Goal: Task Accomplishment & Management: Manage account settings

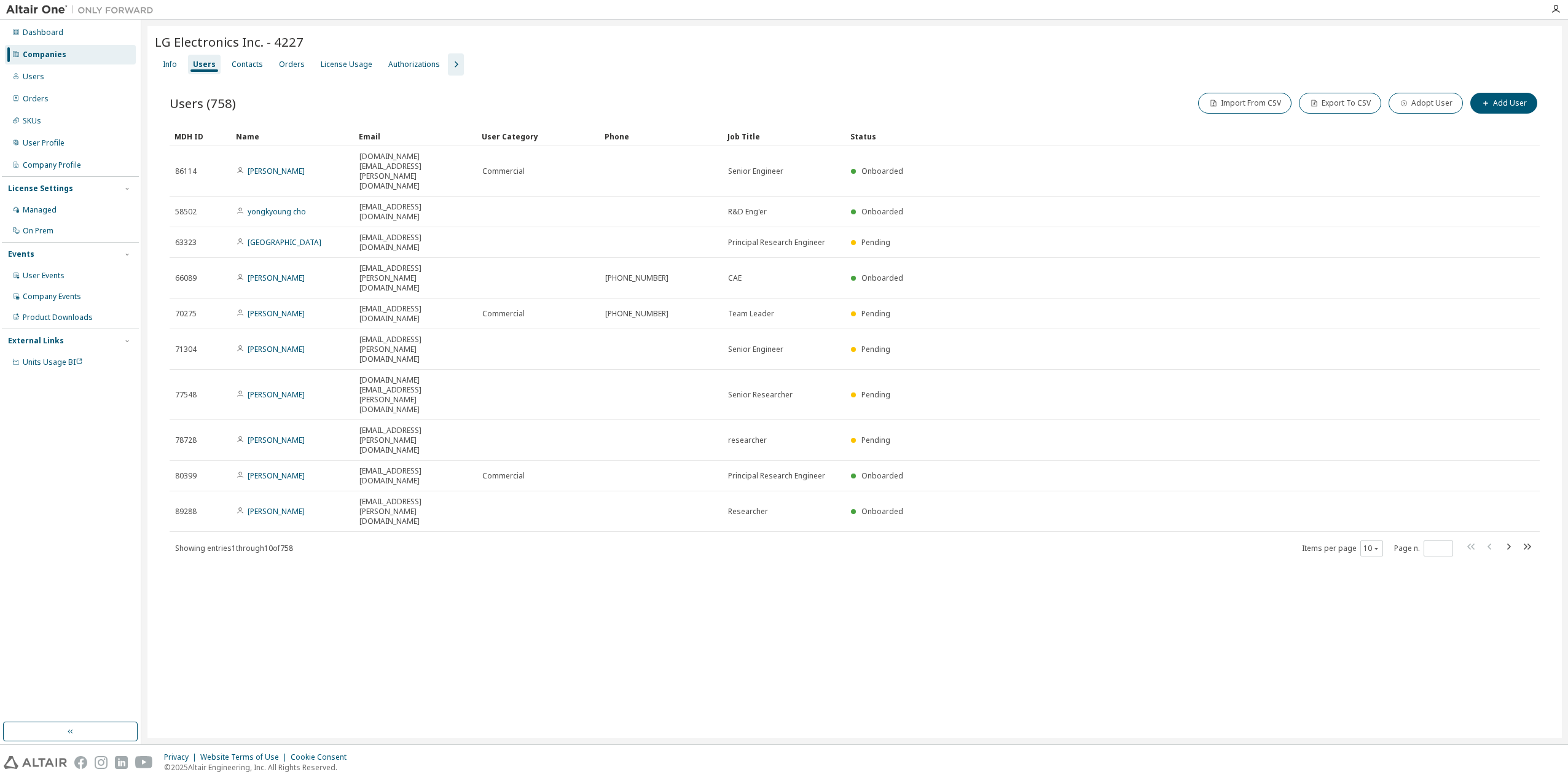
click at [76, 61] on div "Companies" at bounding box center [70, 55] width 131 height 19
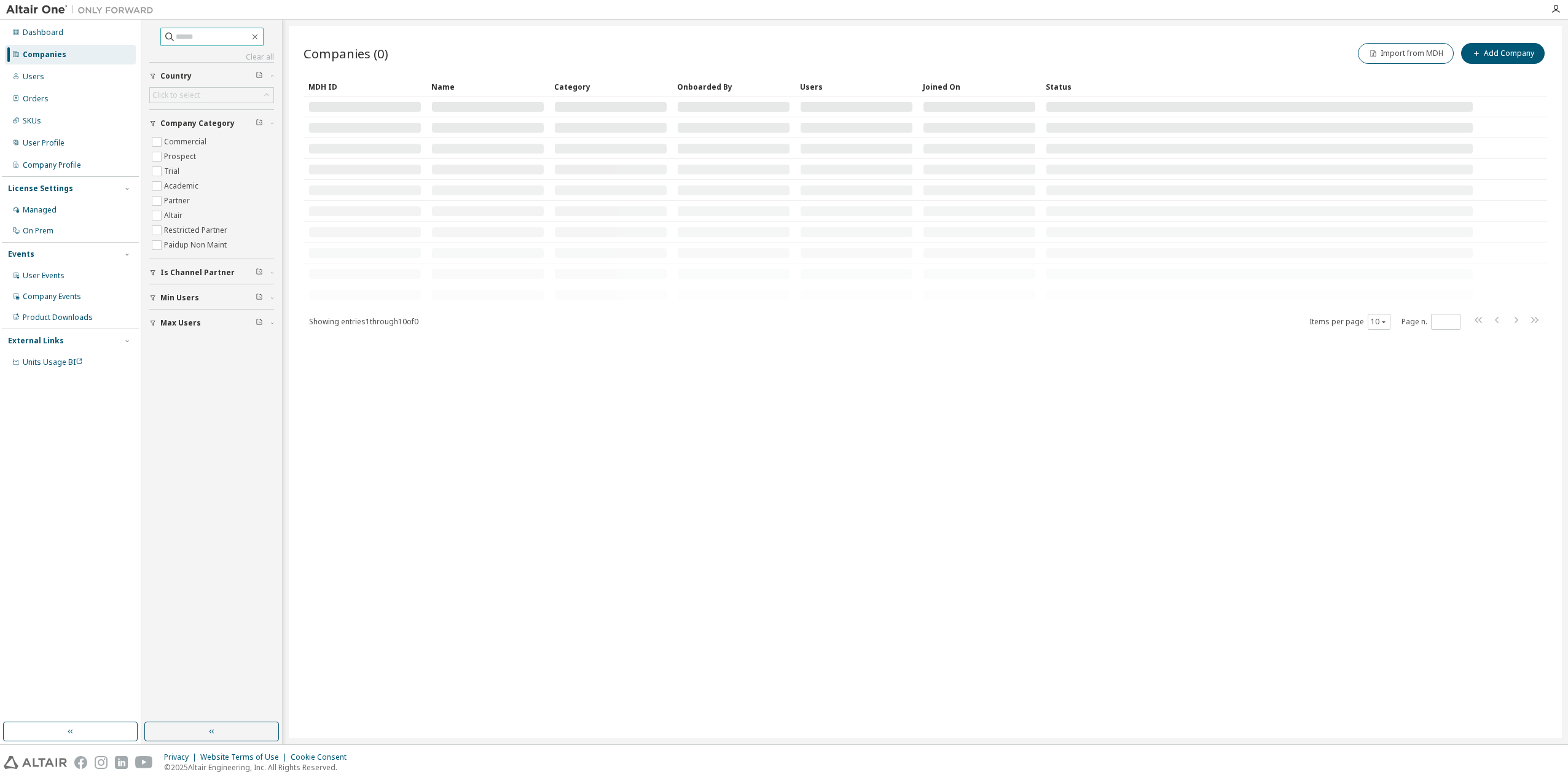
click at [202, 41] on input "text" at bounding box center [213, 36] width 74 height 12
click at [202, 39] on input "text" at bounding box center [213, 36] width 74 height 12
paste input "**********"
type input "**********"
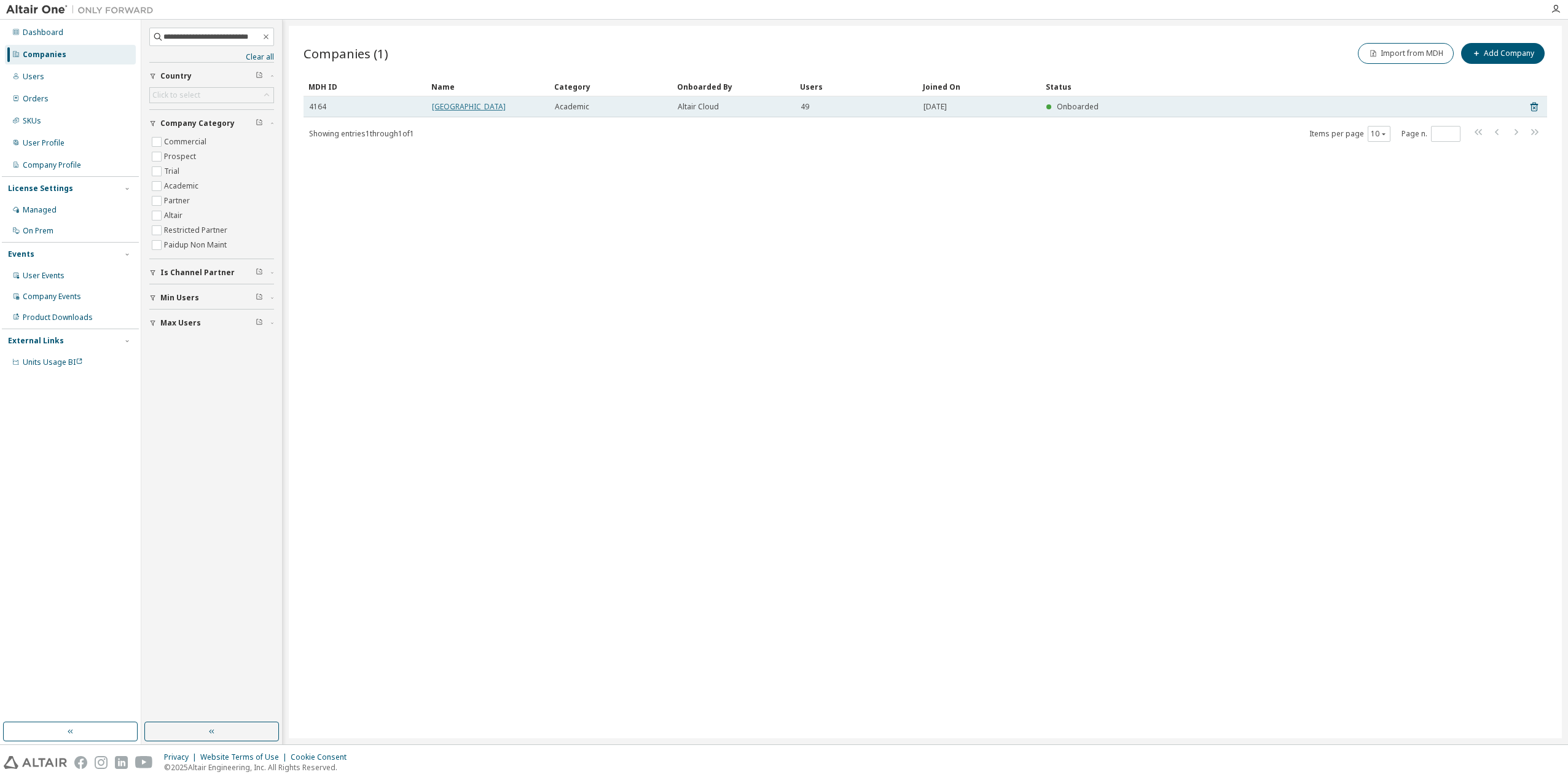
click at [487, 109] on link "Kongju National University" at bounding box center [469, 106] width 74 height 10
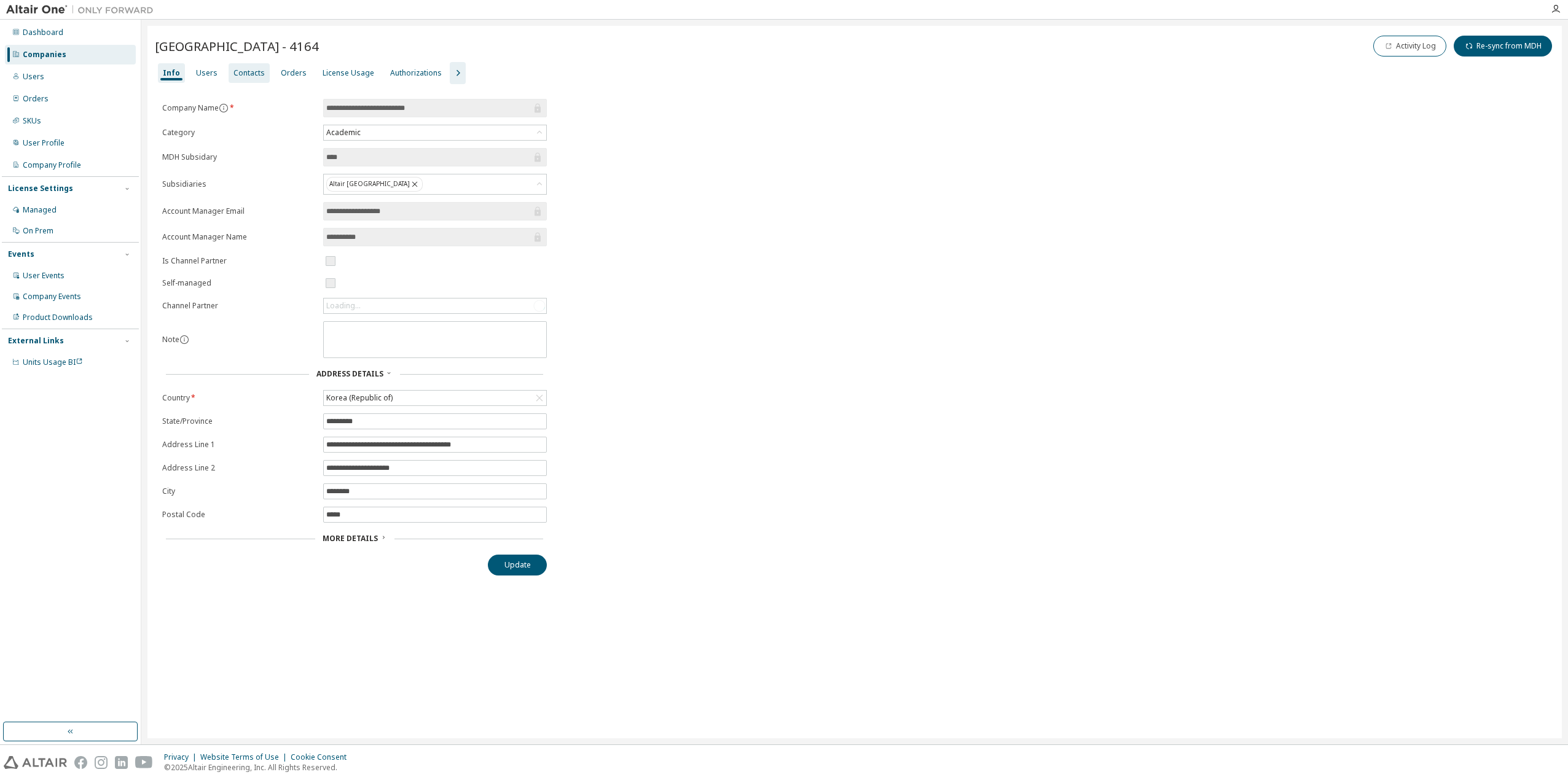
click at [239, 72] on div "Contacts" at bounding box center [249, 73] width 31 height 10
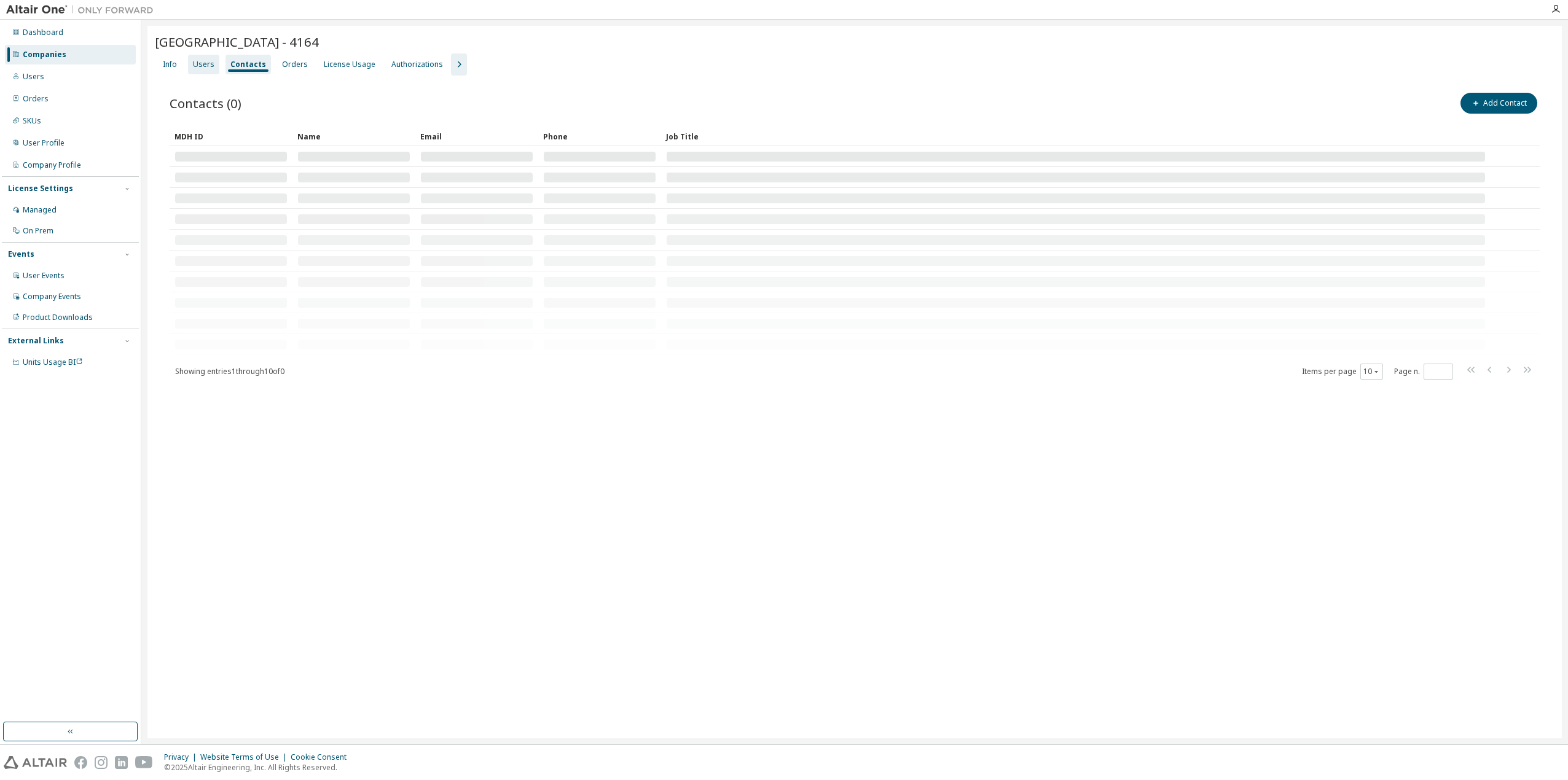
click at [206, 72] on div "Users" at bounding box center [203, 64] width 31 height 19
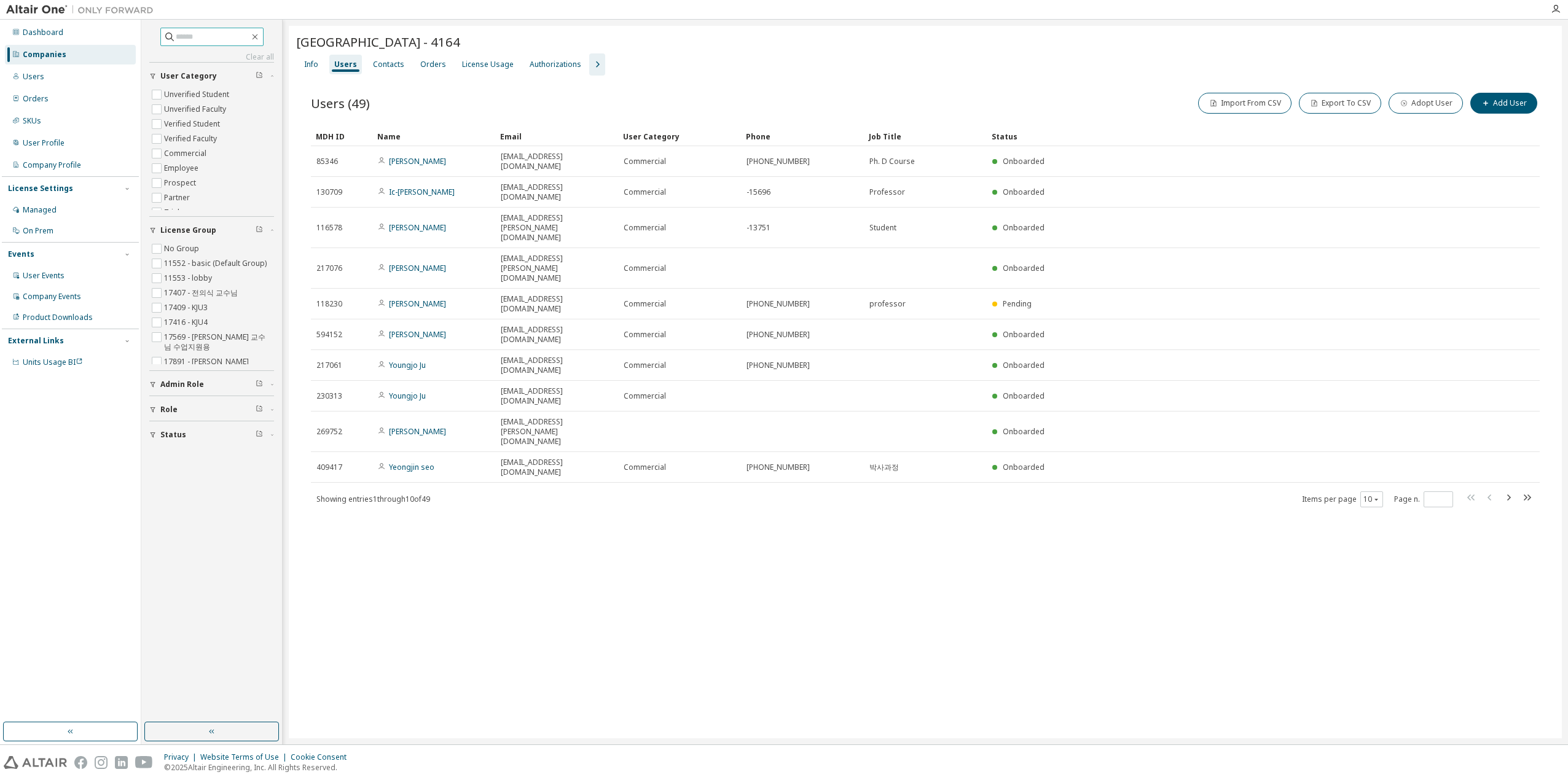
click at [224, 41] on input "text" at bounding box center [213, 36] width 74 height 12
paste input "**********"
type input "**********"
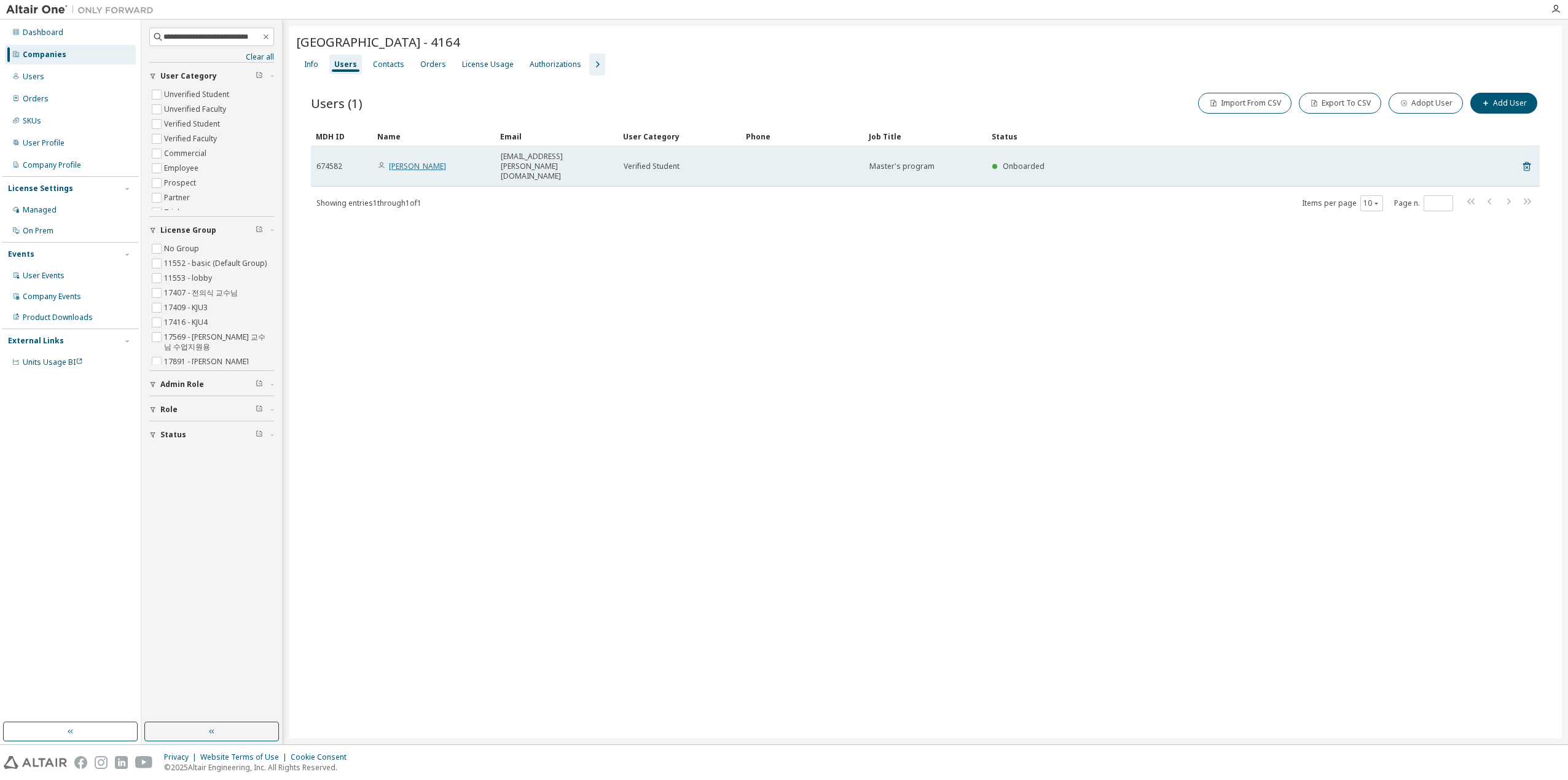
click at [407, 160] on link "Sungil Bae" at bounding box center [417, 165] width 57 height 10
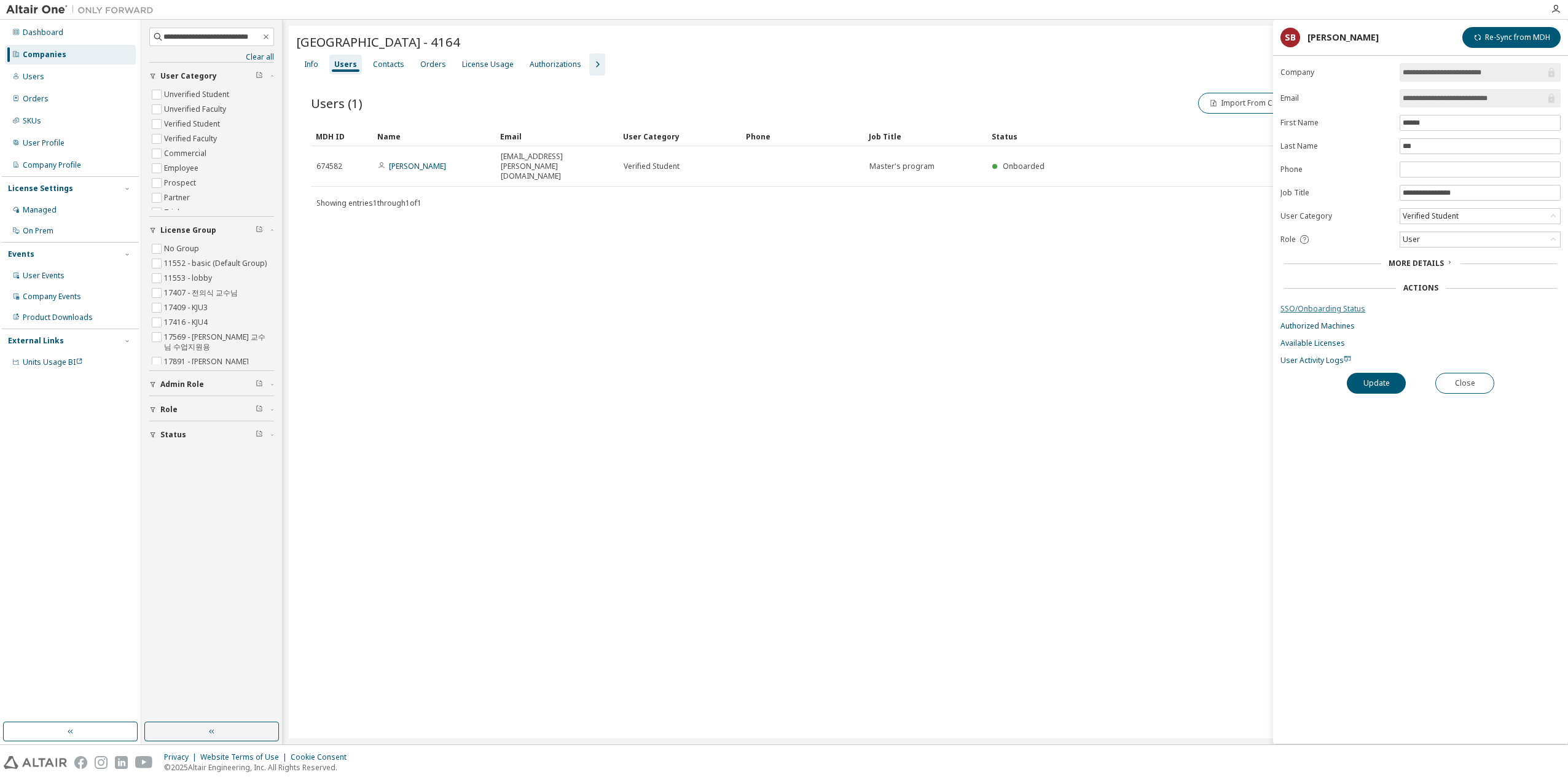
click at [1328, 304] on link "SSO/Onboarding Status" at bounding box center [1420, 309] width 280 height 10
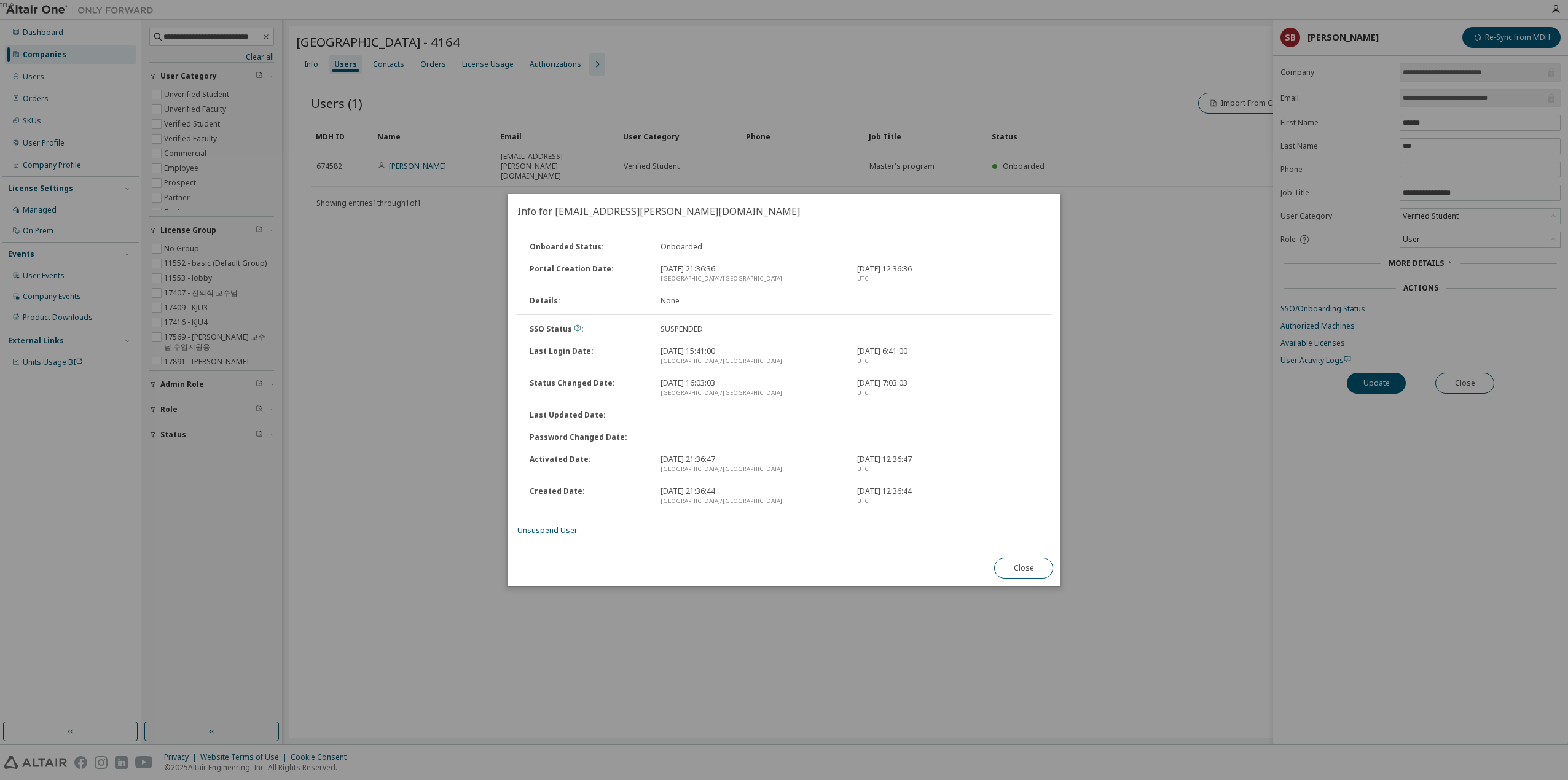
click at [547, 522] on div "Onboarded Status : Onboarded Portal Creation Date : 2025. 8. 7. 21:36:36 Asia/S…" at bounding box center [784, 385] width 533 height 299
click at [547, 532] on link "Unsuspend User" at bounding box center [547, 530] width 60 height 10
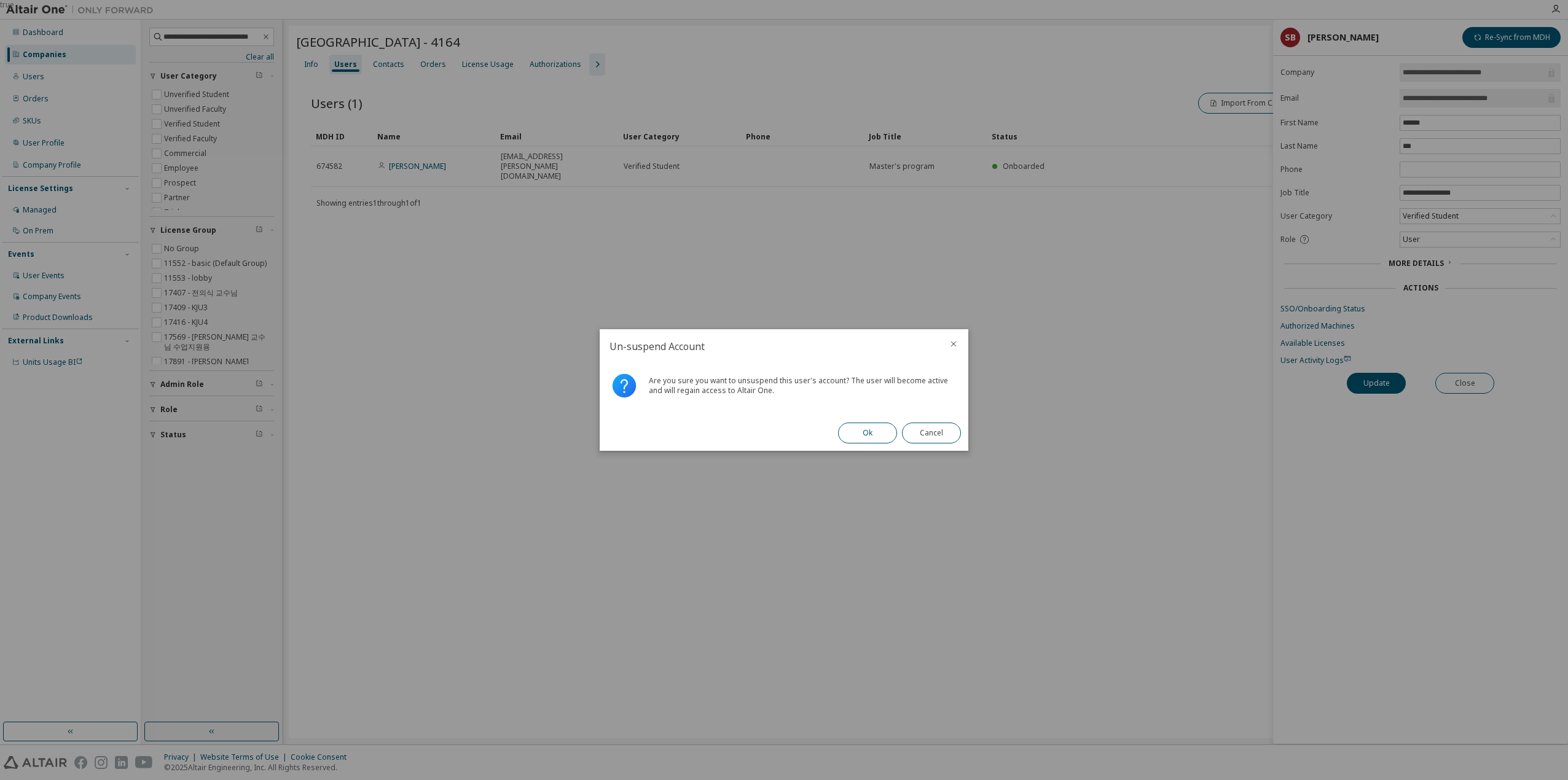
click at [859, 429] on button "Ok" at bounding box center [867, 433] width 59 height 21
click at [922, 439] on button "Close" at bounding box center [931, 433] width 59 height 21
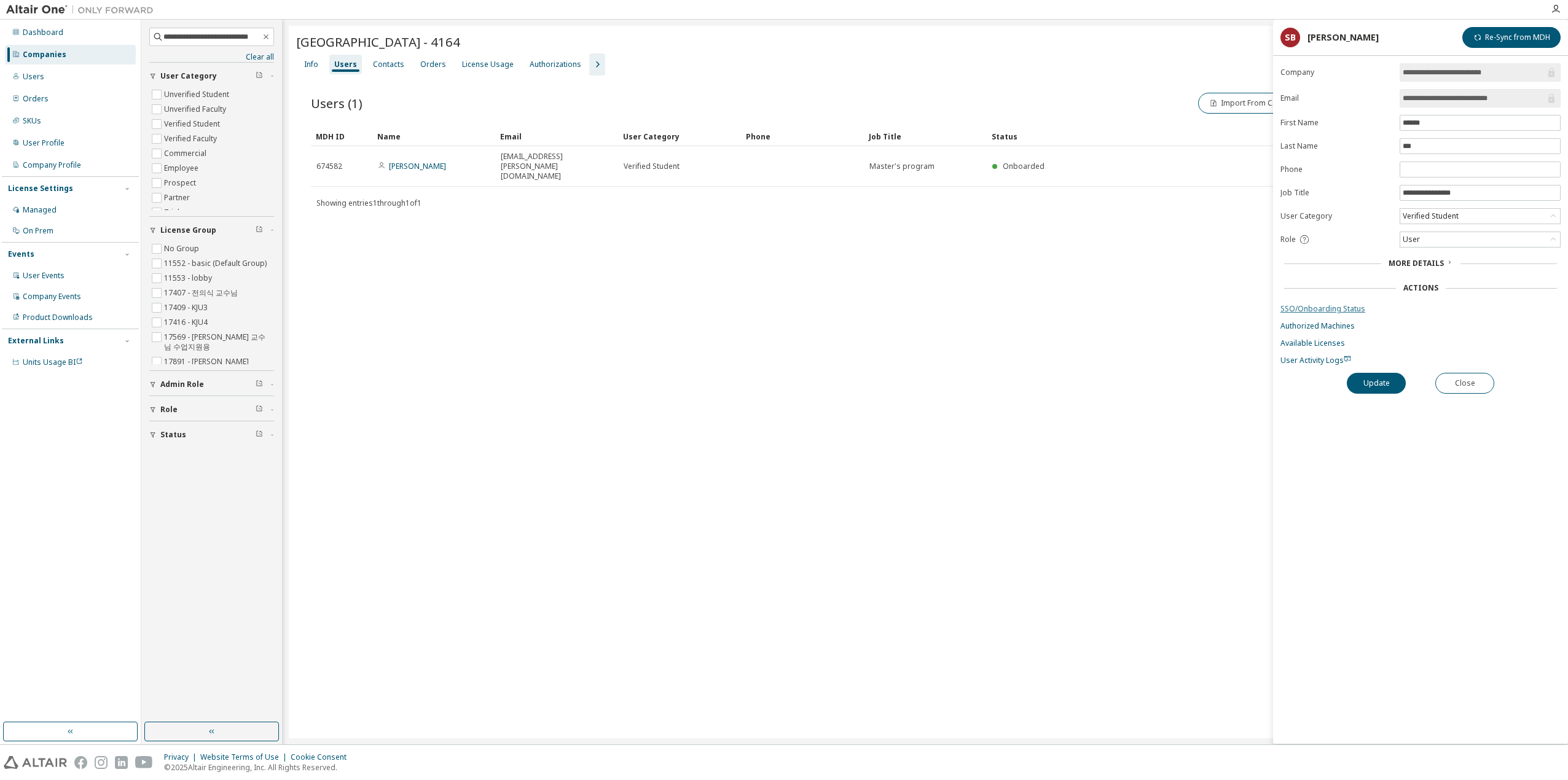
click at [1306, 310] on link "SSO/Onboarding Status" at bounding box center [1420, 309] width 280 height 10
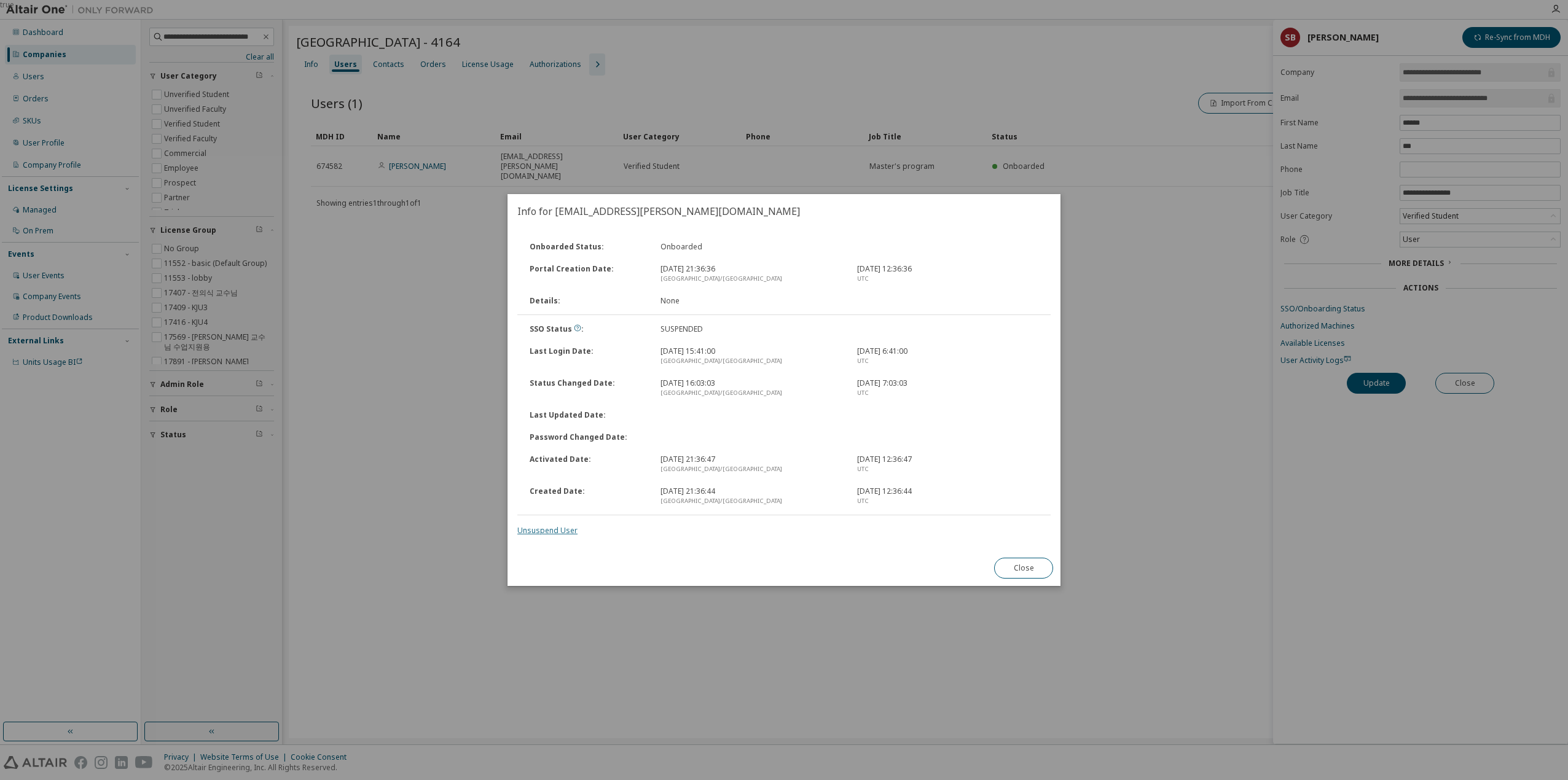
click at [552, 529] on link "Unsuspend User" at bounding box center [547, 530] width 60 height 10
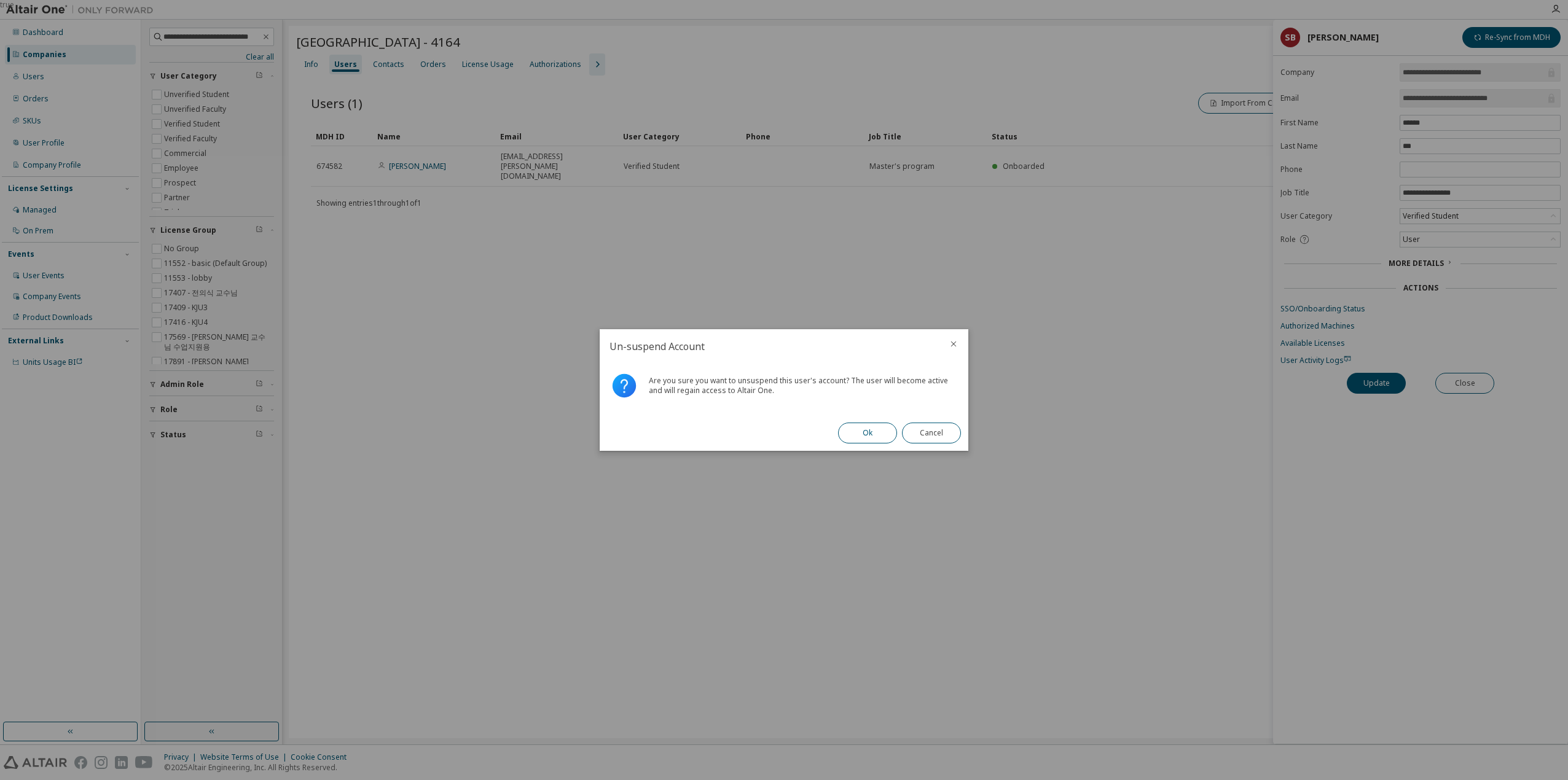
click at [848, 425] on button "Ok" at bounding box center [867, 433] width 59 height 21
click at [935, 428] on button "Close" at bounding box center [931, 433] width 59 height 21
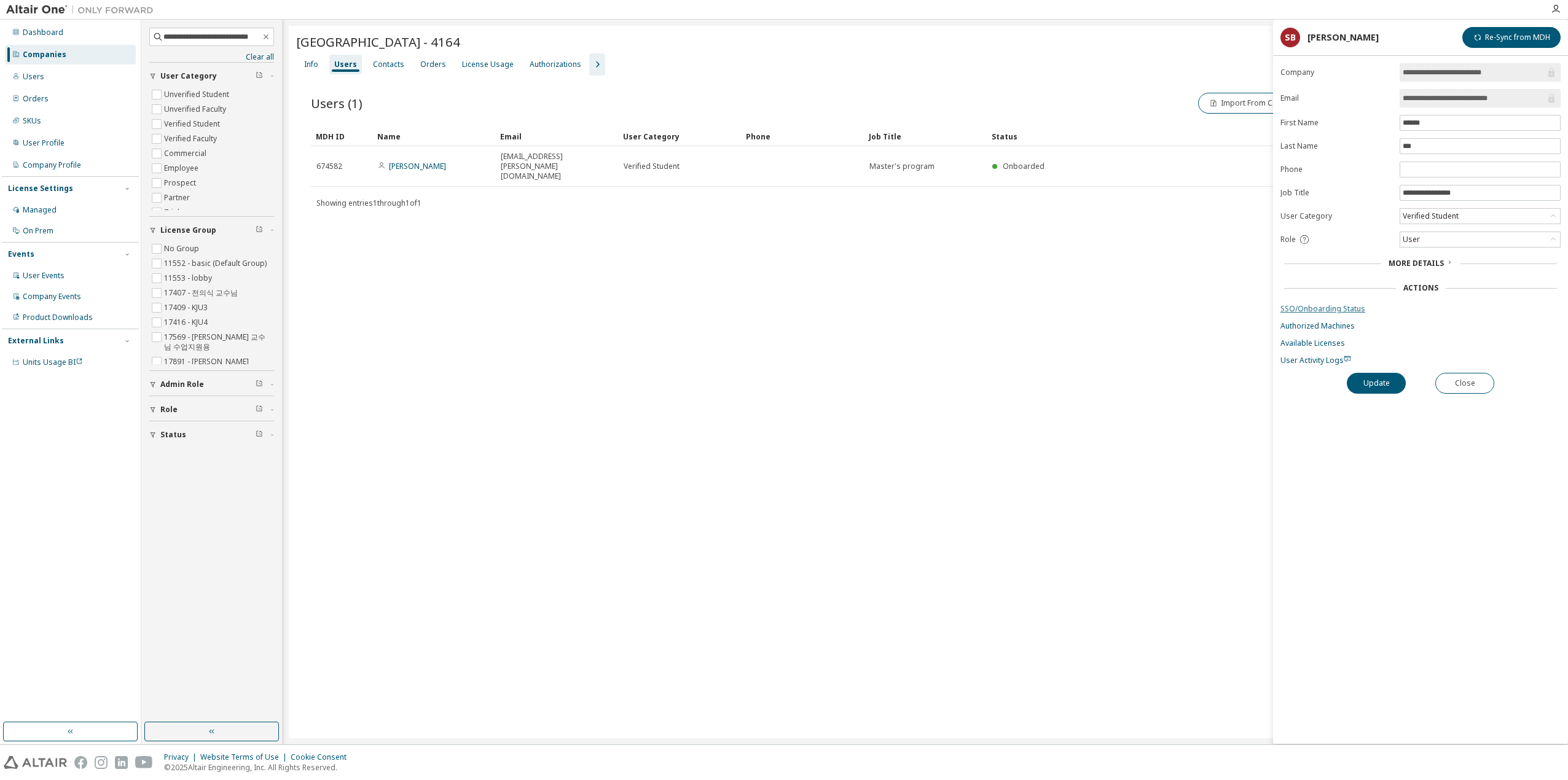
click at [1308, 304] on link "SSO/Onboarding Status" at bounding box center [1420, 309] width 280 height 10
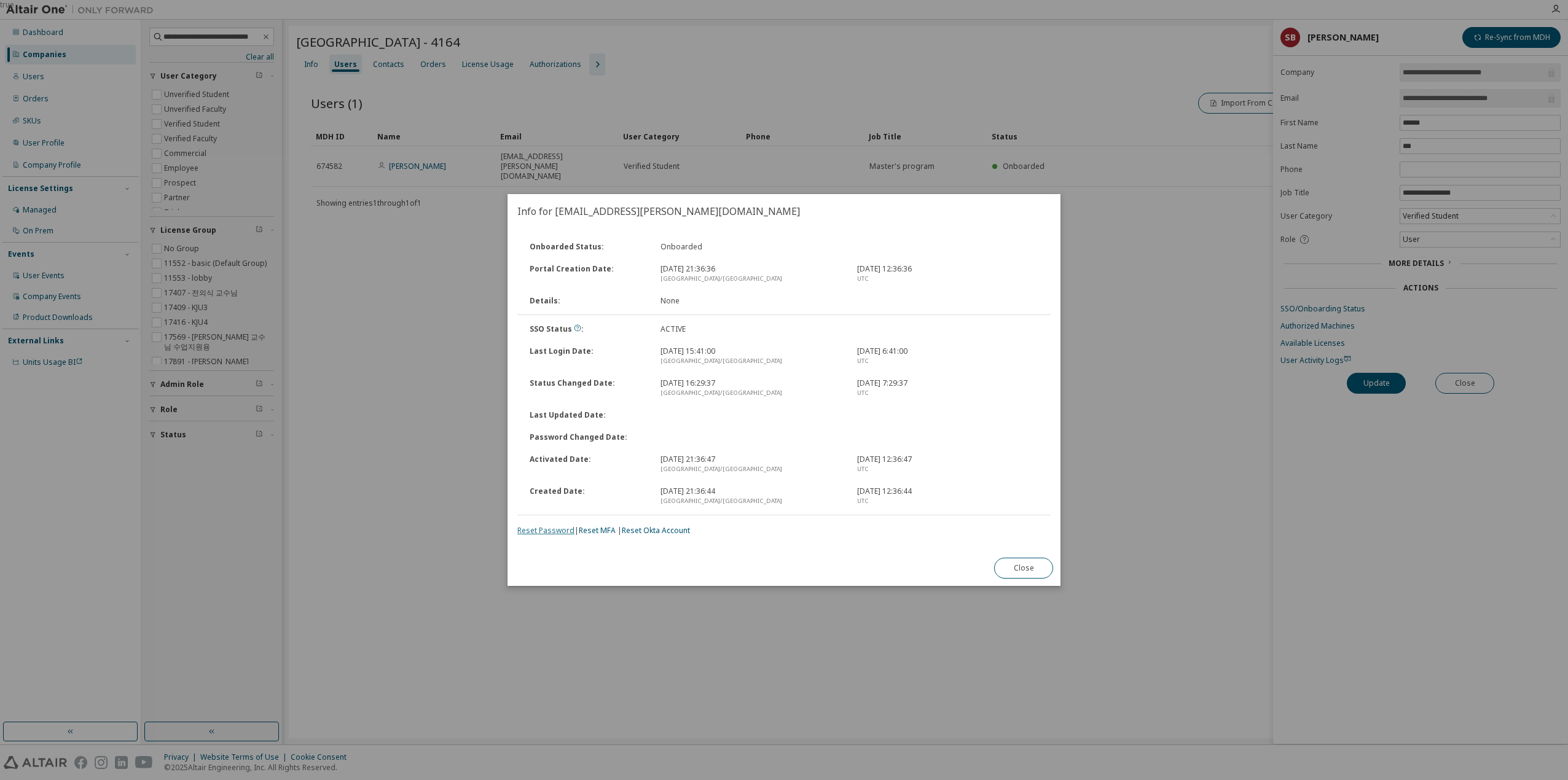
click at [545, 534] on link "Reset Password" at bounding box center [545, 530] width 57 height 10
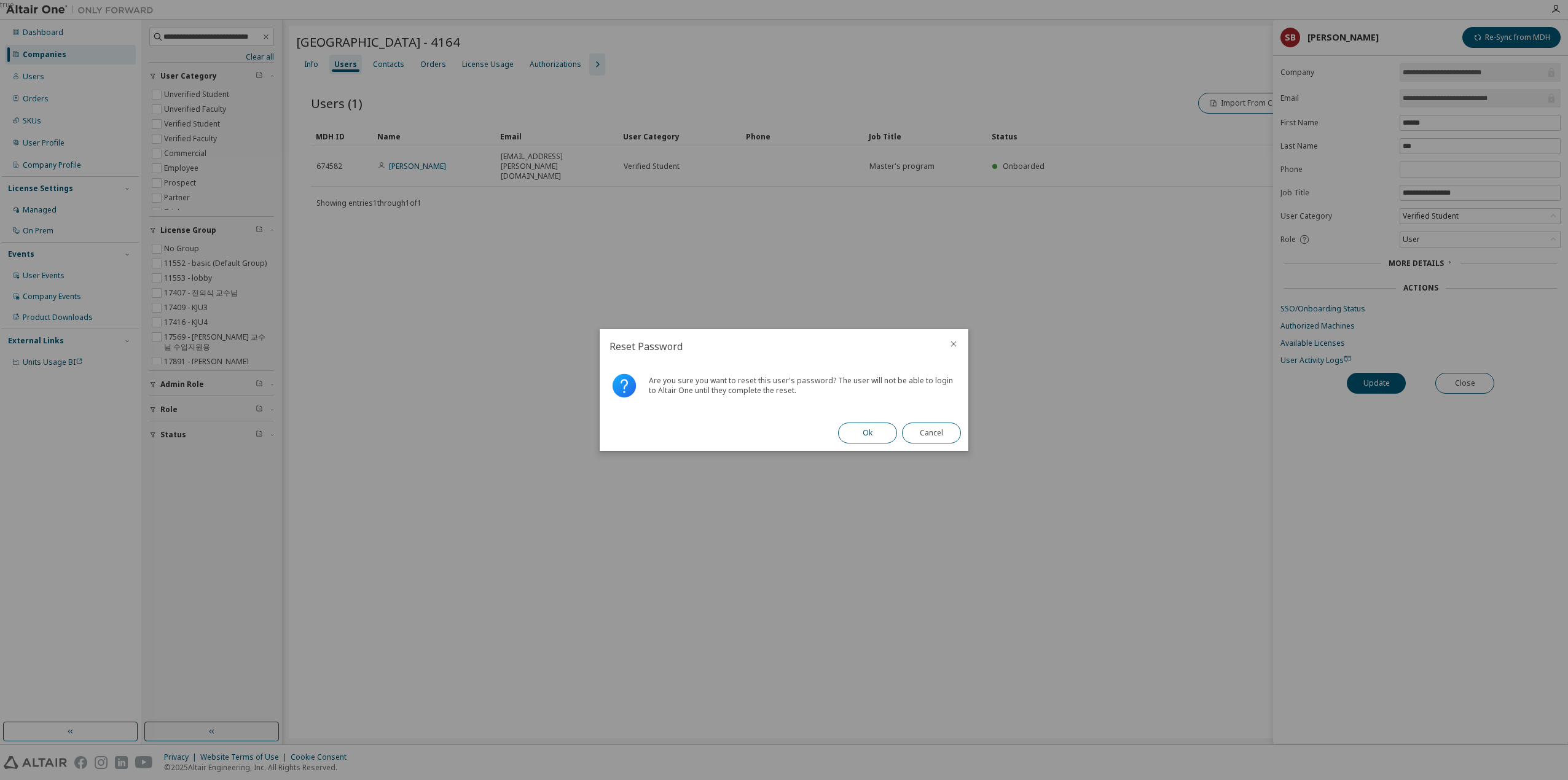
click at [870, 431] on button "Ok" at bounding box center [867, 433] width 59 height 21
